Goal: Information Seeking & Learning: Learn about a topic

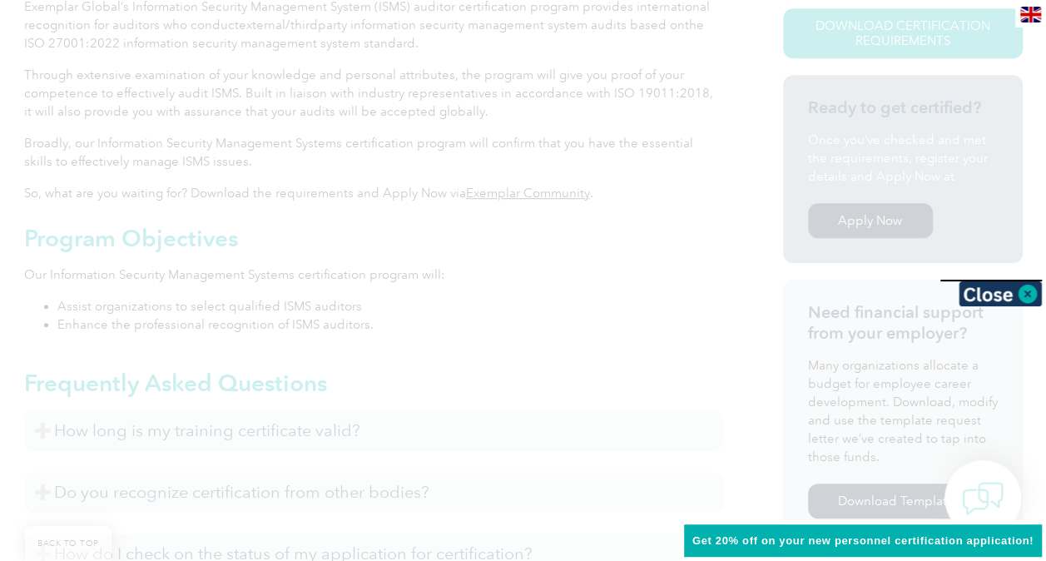
scroll to position [832, 0]
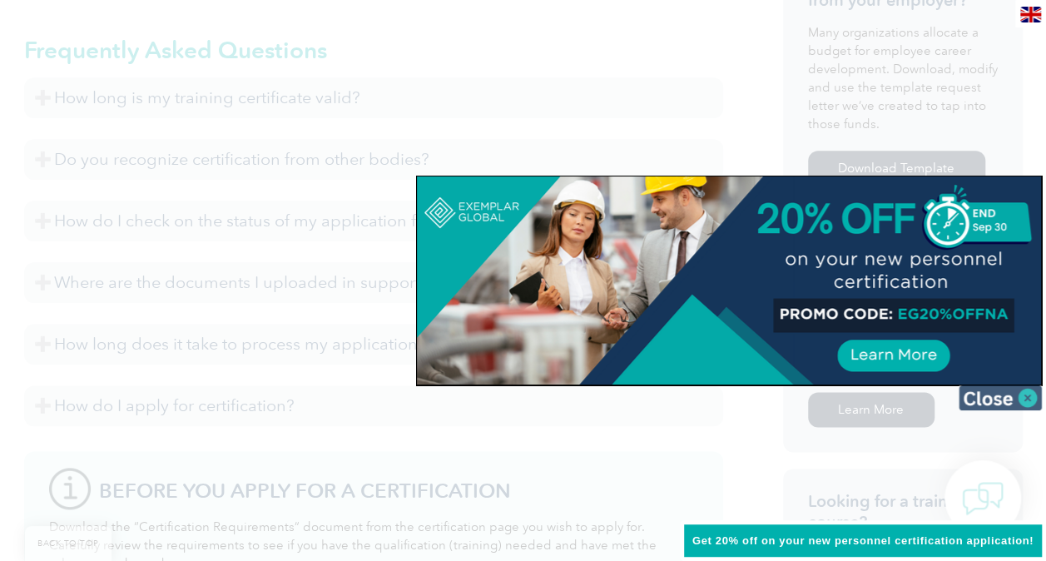
click at [1028, 399] on img at bounding box center [999, 397] width 83 height 25
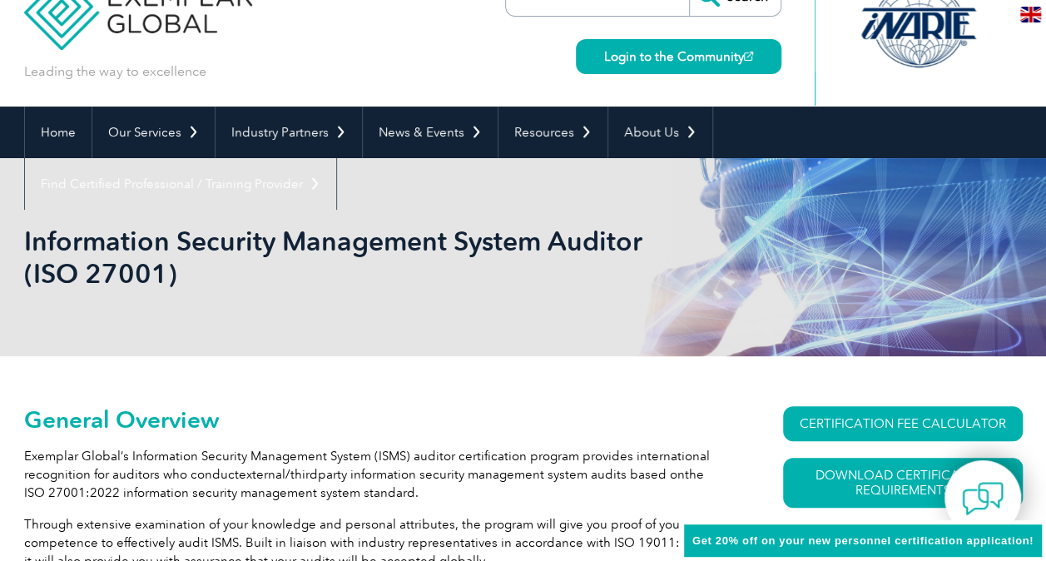
scroll to position [0, 0]
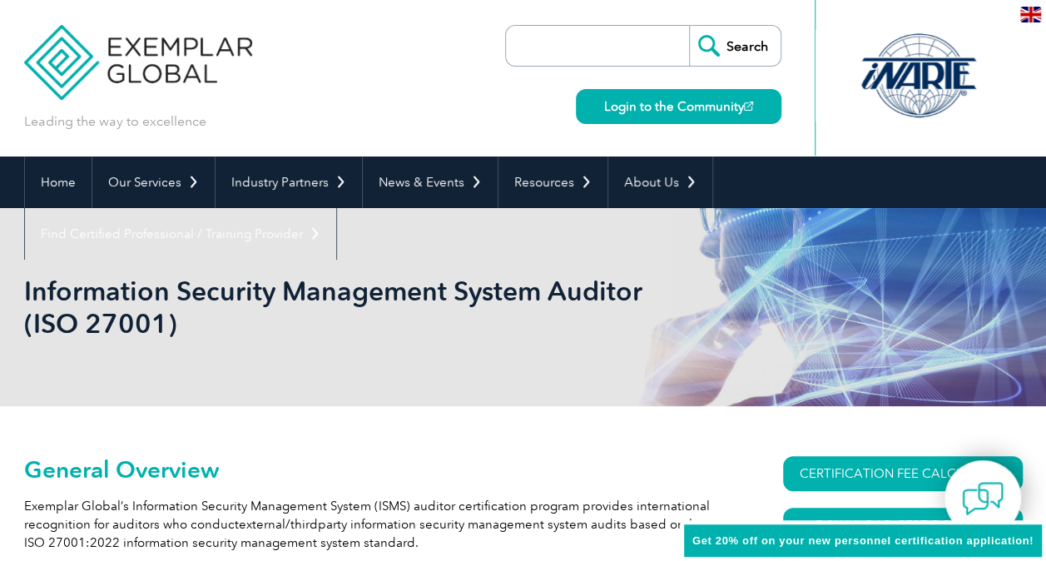
click at [1027, 15] on img at bounding box center [1030, 15] width 21 height 16
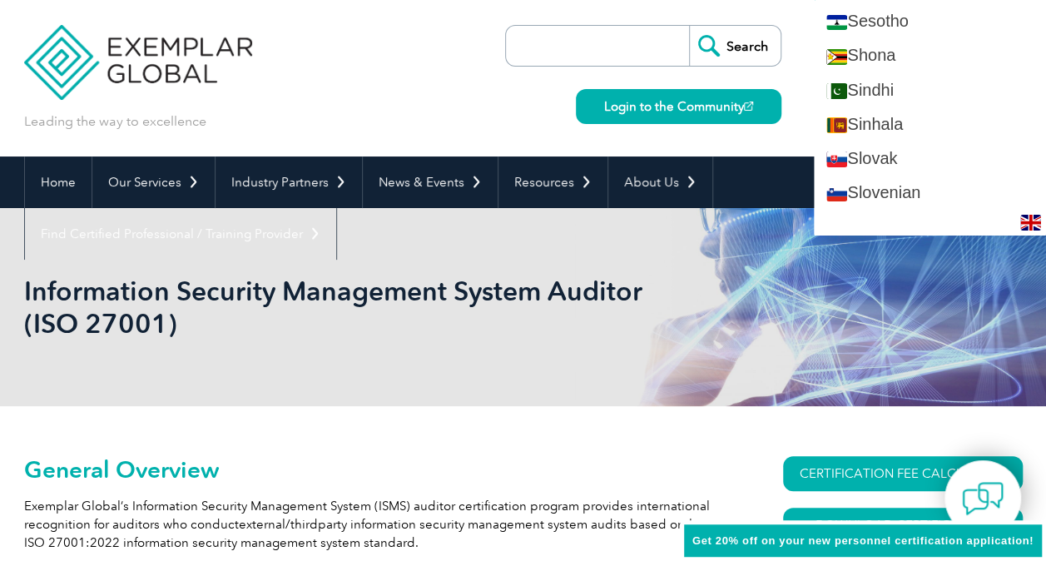
scroll to position [3078, 0]
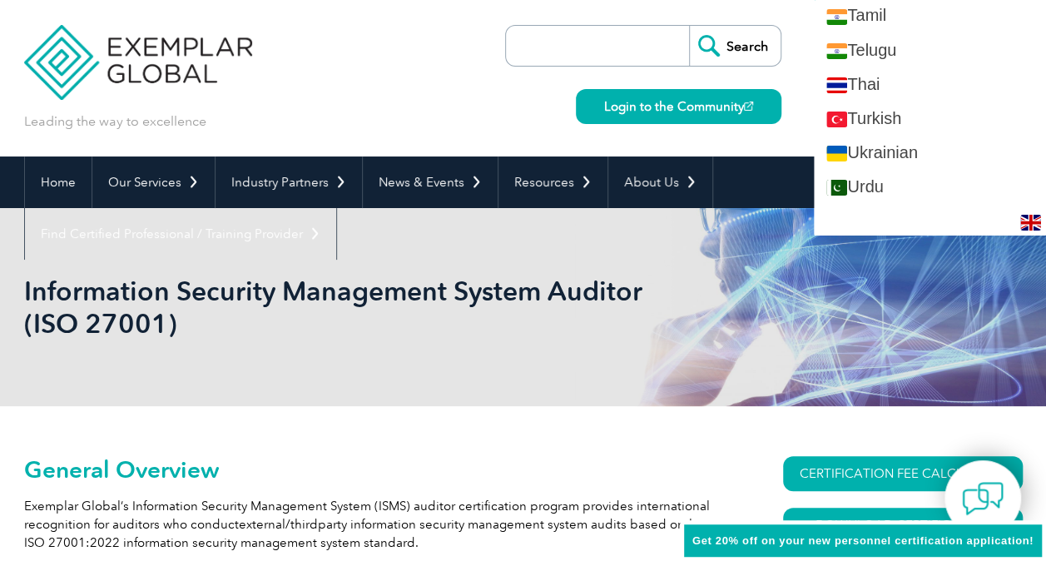
click at [439, 98] on div "Leading the way to excellence Search Login to the Community ▼" at bounding box center [523, 78] width 998 height 156
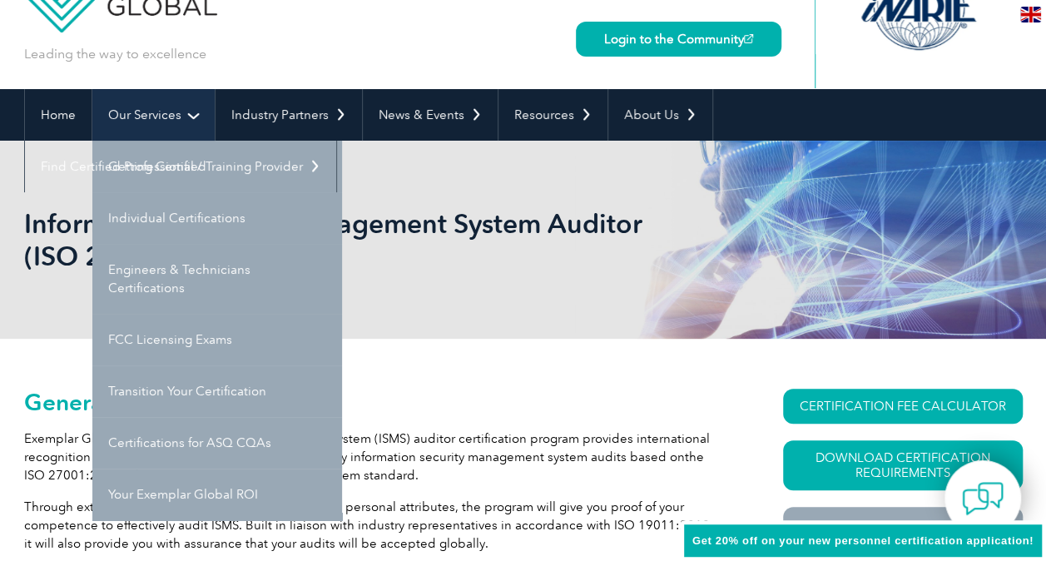
scroll to position [83, 0]
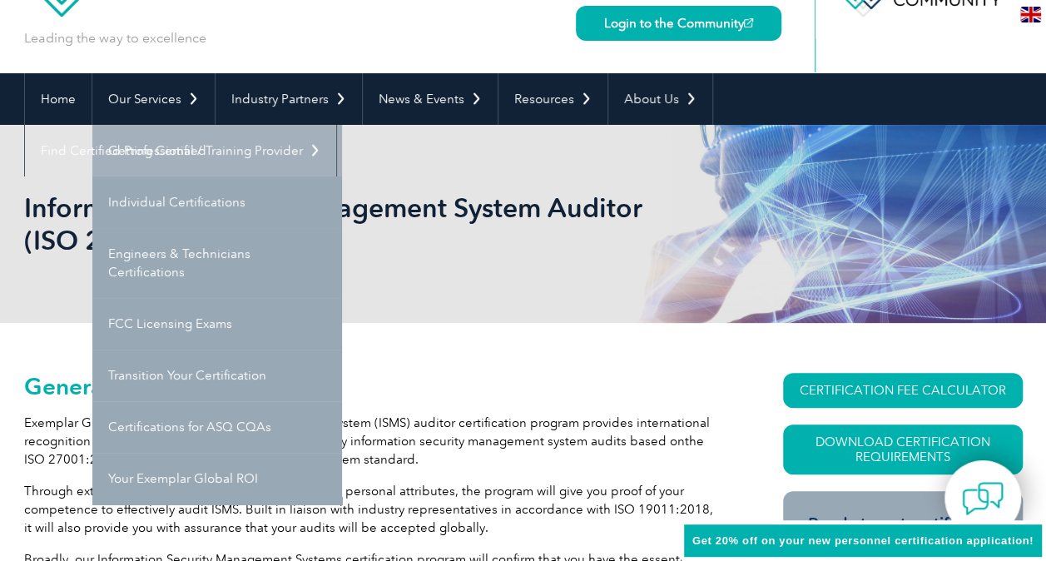
click at [161, 145] on link "Getting Certified" at bounding box center [217, 151] width 250 height 52
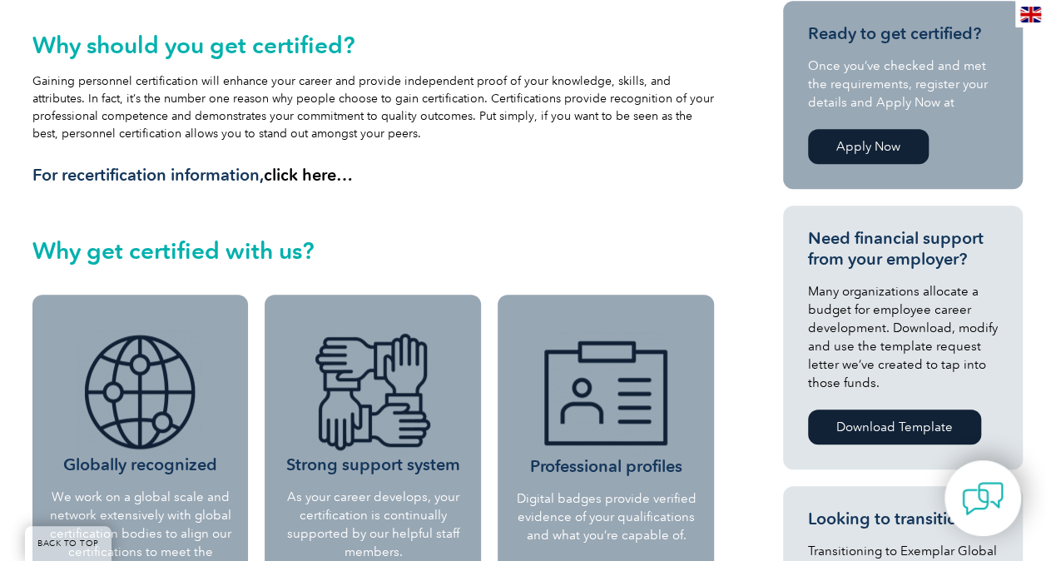
scroll to position [499, 0]
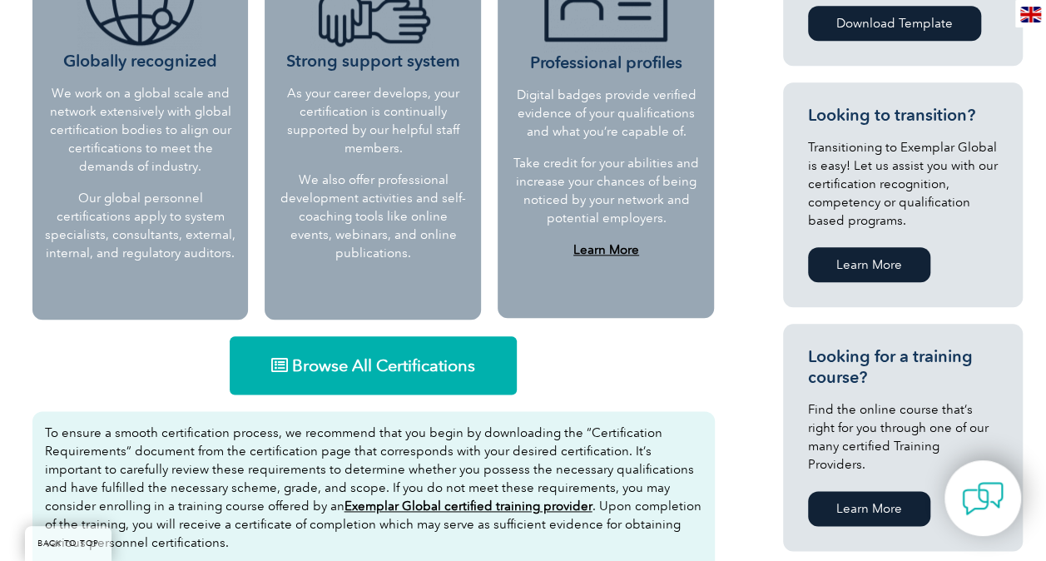
scroll to position [832, 0]
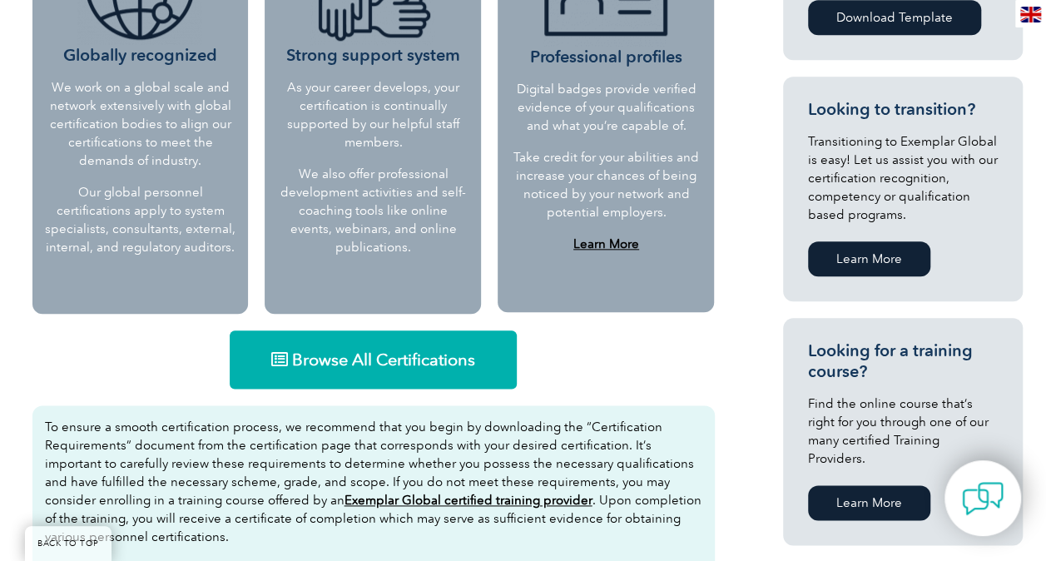
click at [477, 376] on link "Browse All Certifications" at bounding box center [373, 359] width 287 height 58
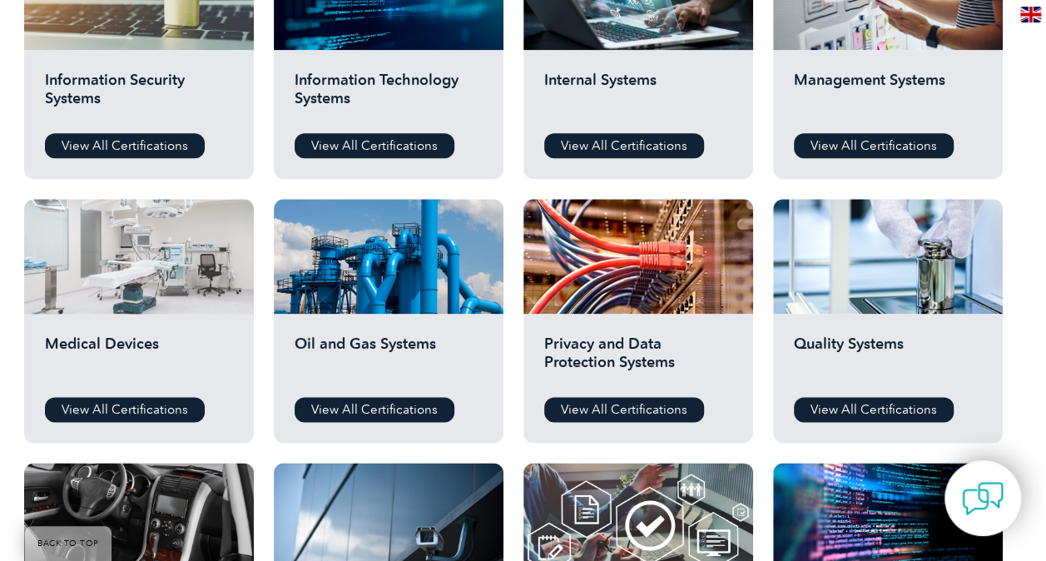
scroll to position [749, 0]
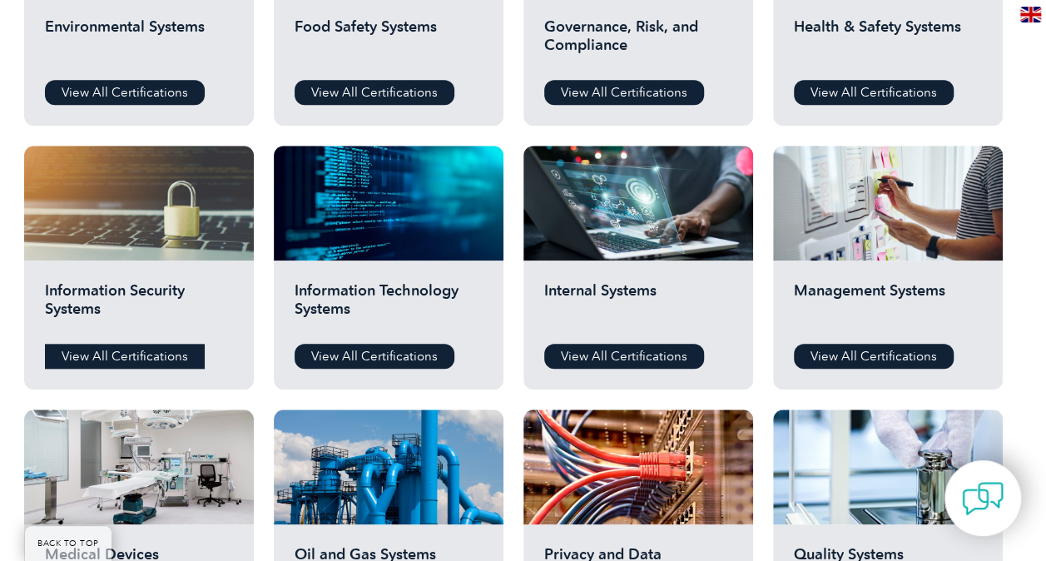
click at [178, 354] on link "View All Certifications" at bounding box center [125, 356] width 160 height 25
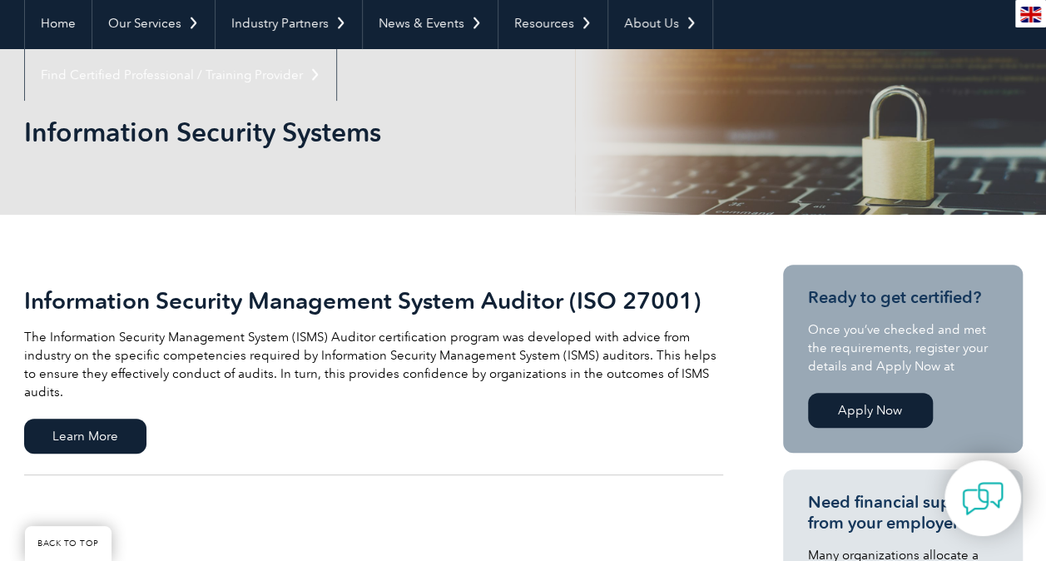
scroll to position [166, 0]
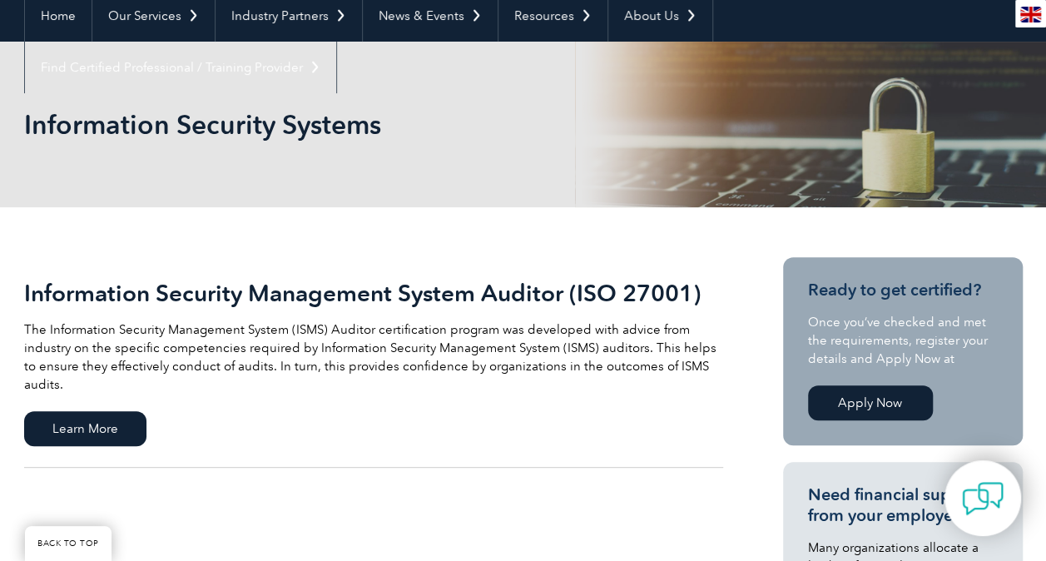
click at [681, 383] on link "Information Security Management System Auditor (ISO 27001) The Information Secu…" at bounding box center [373, 362] width 699 height 210
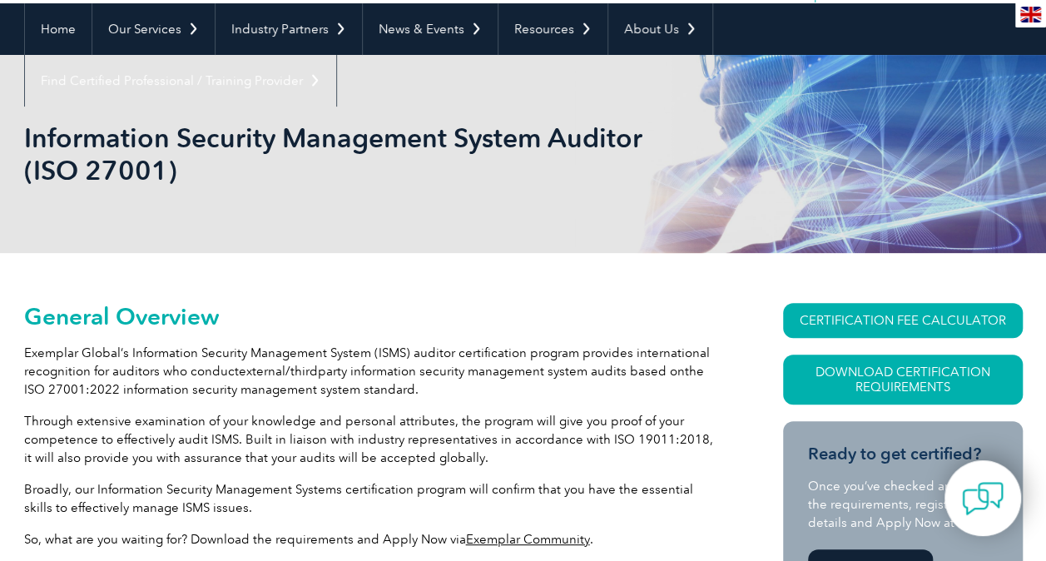
scroll to position [166, 0]
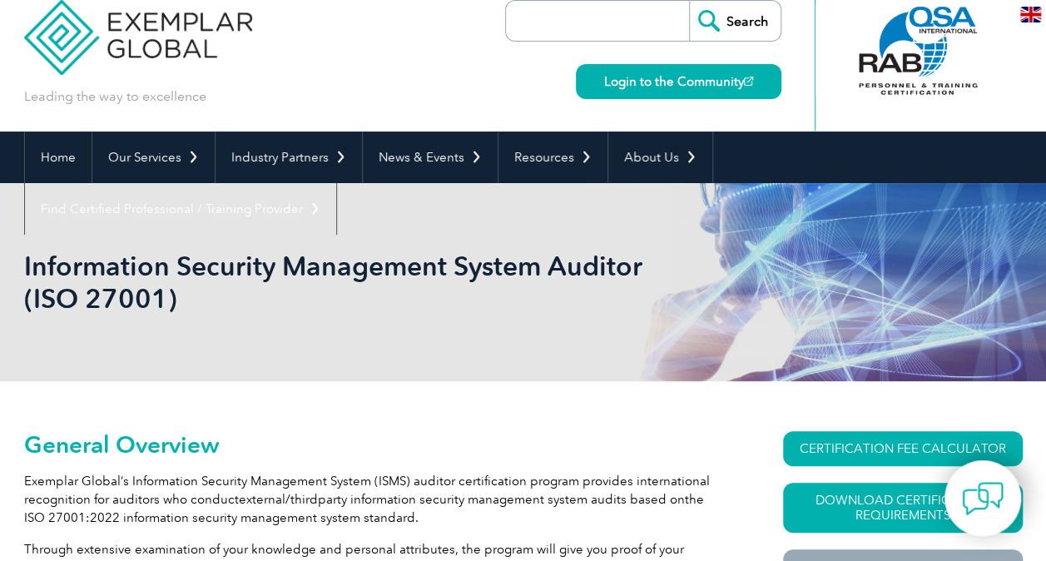
scroll to position [0, 0]
